Goal: Transaction & Acquisition: Purchase product/service

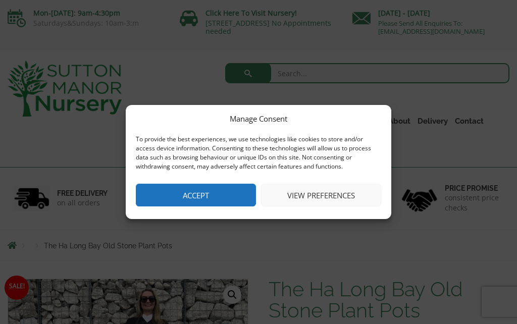
click at [190, 196] on button "Accept" at bounding box center [196, 195] width 120 height 23
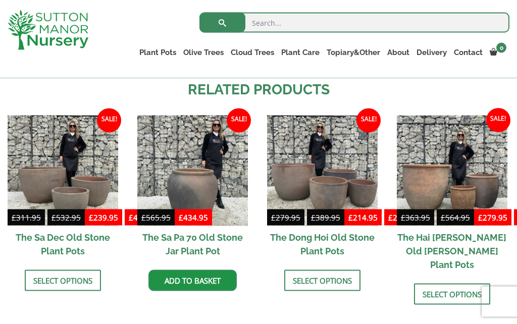
scroll to position [1026, 0]
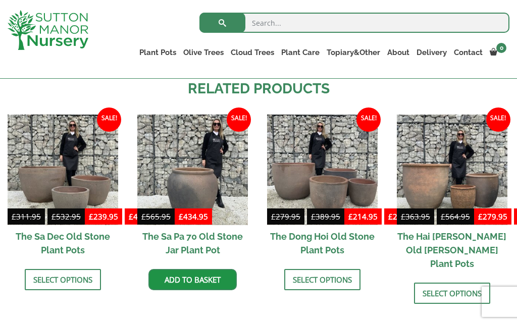
click at [65, 199] on img at bounding box center [63, 170] width 111 height 111
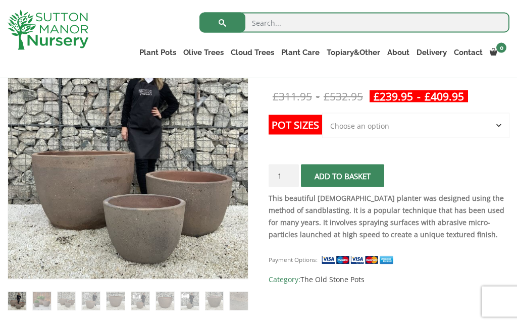
scroll to position [193, 0]
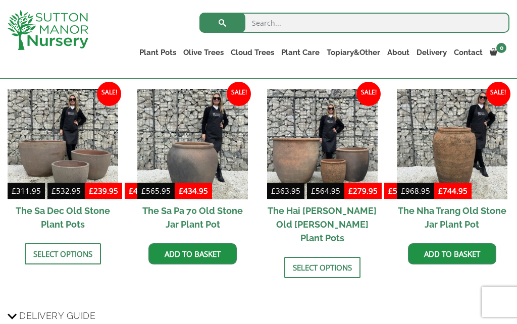
click at [67, 264] on link "Select options" at bounding box center [63, 253] width 76 height 21
